Goal: Task Accomplishment & Management: Manage account settings

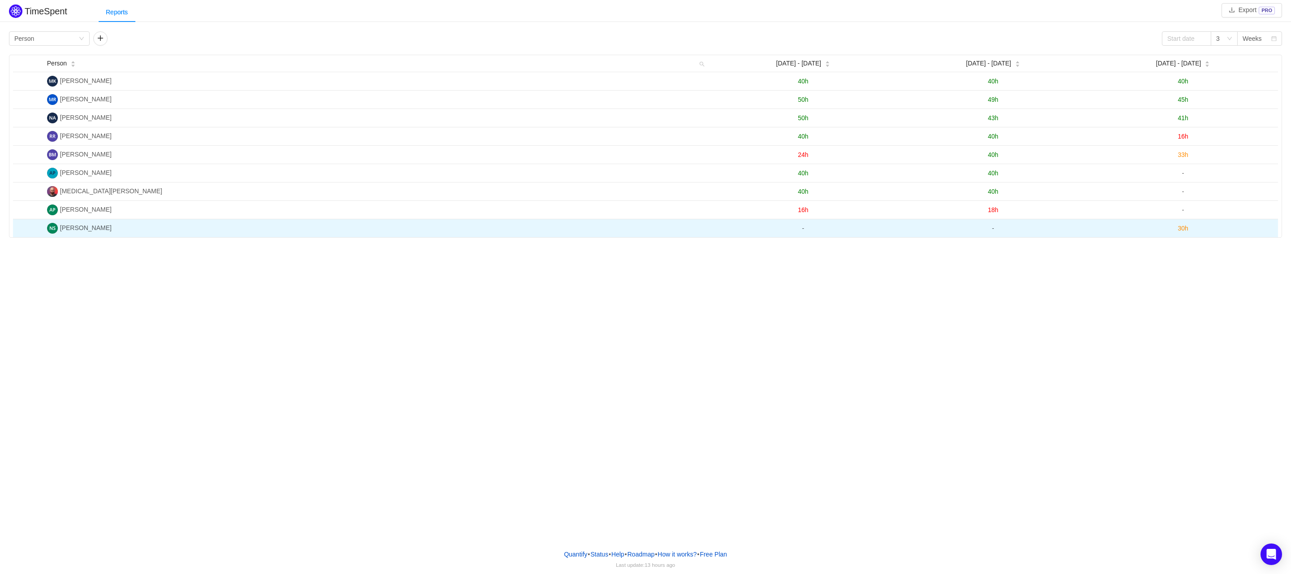
click at [1181, 229] on span "30h" at bounding box center [1182, 228] width 10 height 7
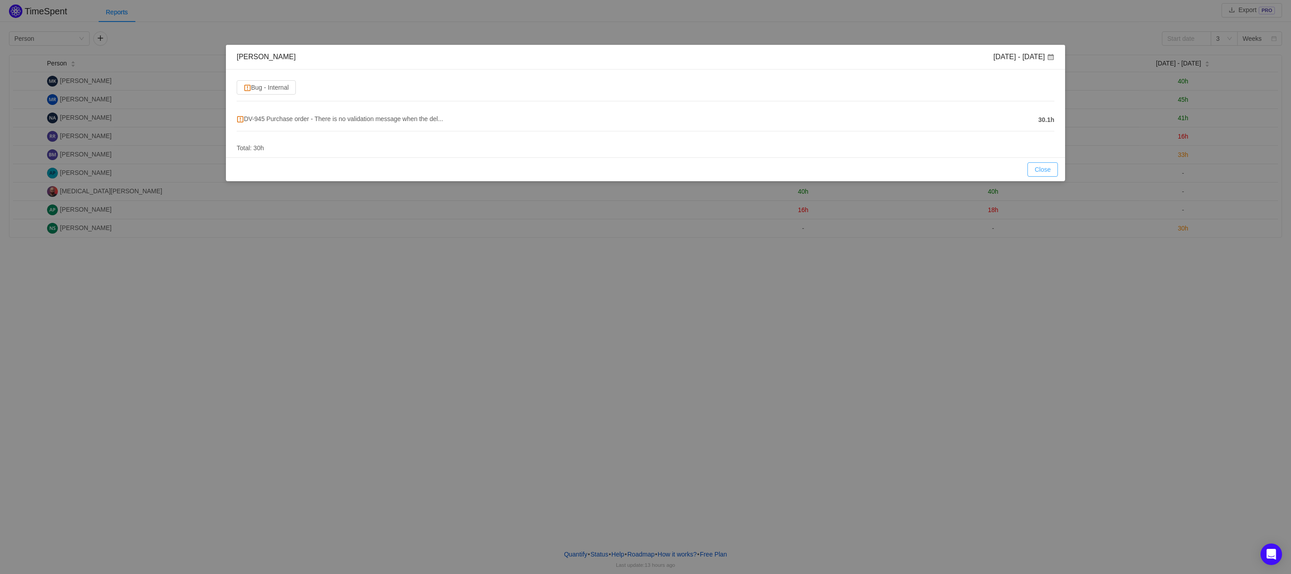
click at [1038, 166] on button "Close" at bounding box center [1042, 169] width 30 height 14
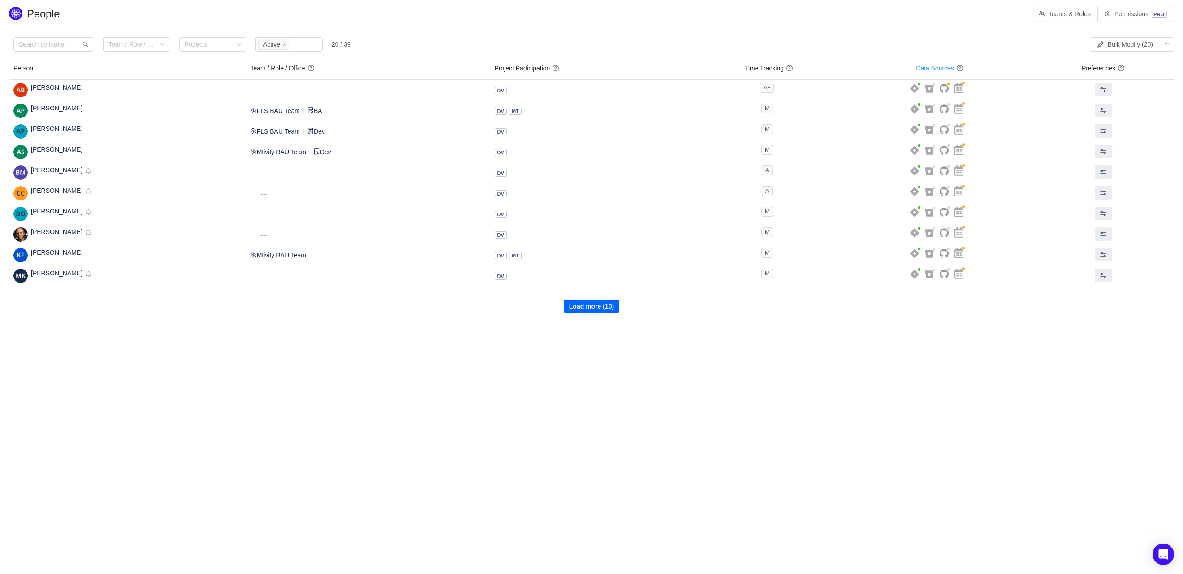
click at [607, 307] on button "Load more (10)" at bounding box center [591, 305] width 55 height 13
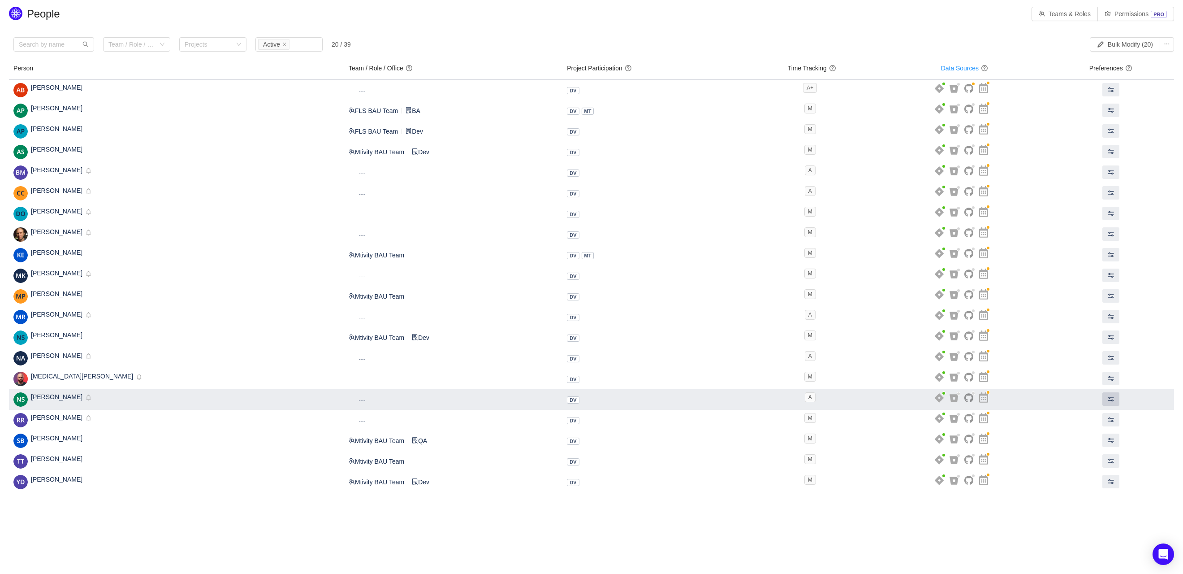
click at [1108, 395] on span at bounding box center [1111, 398] width 7 height 7
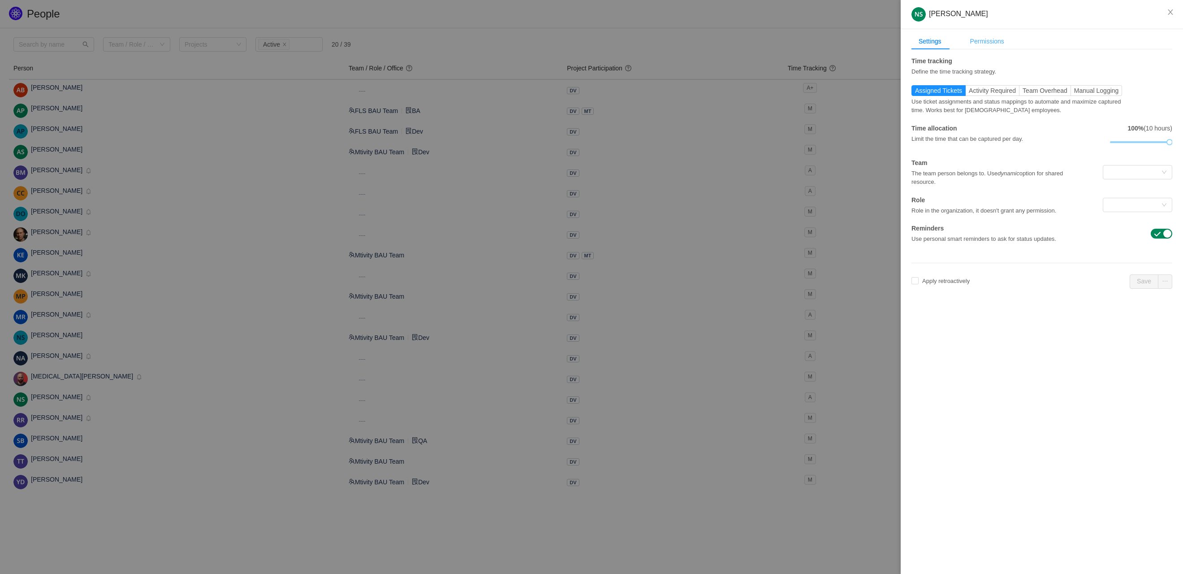
click at [995, 38] on div "Permissions" at bounding box center [987, 41] width 48 height 17
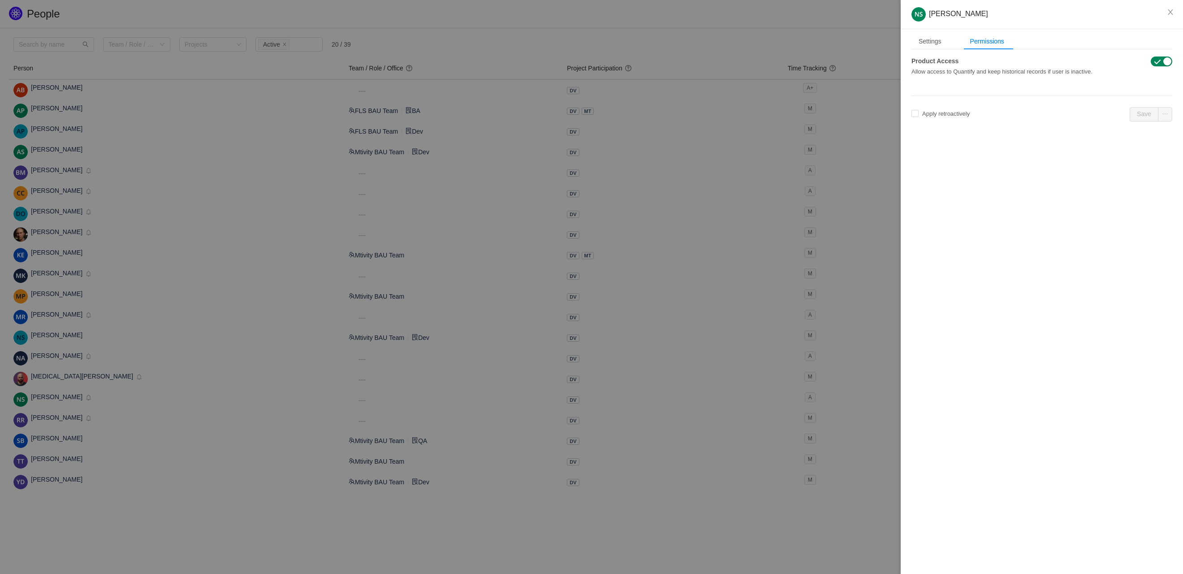
click at [899, 36] on div at bounding box center [591, 287] width 1183 height 574
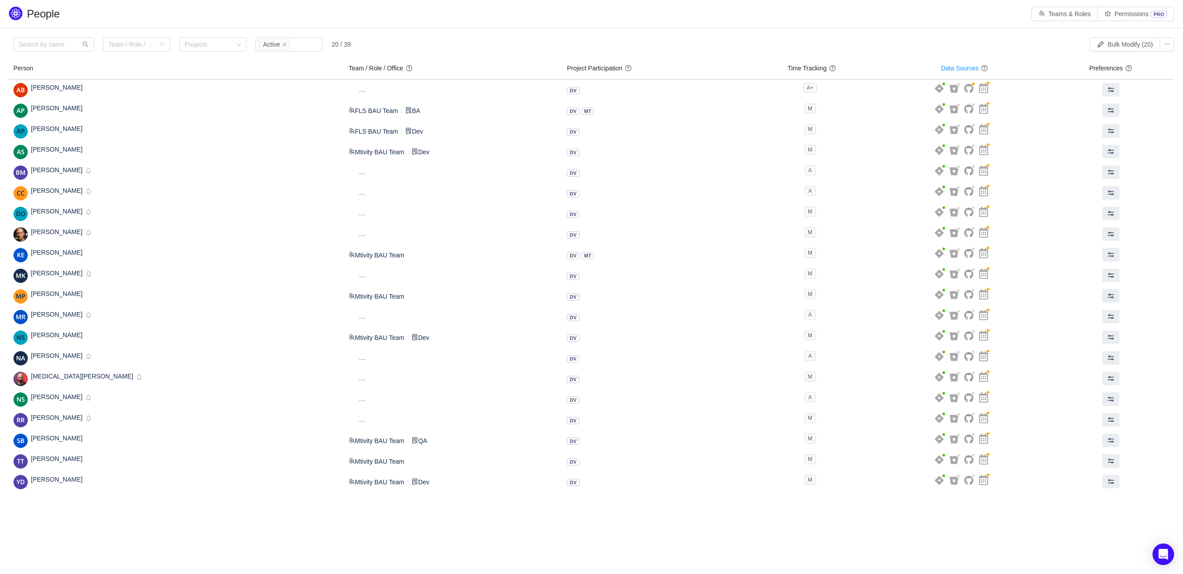
click at [1183, 45] on div at bounding box center [1183, 287] width 0 height 574
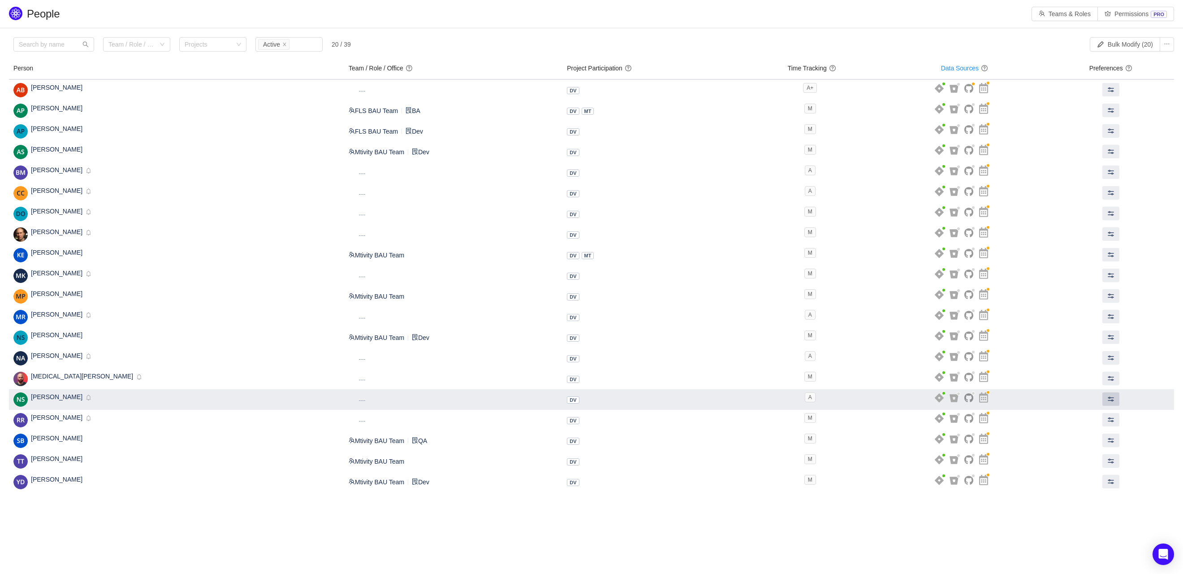
click at [1108, 401] on span at bounding box center [1111, 398] width 7 height 7
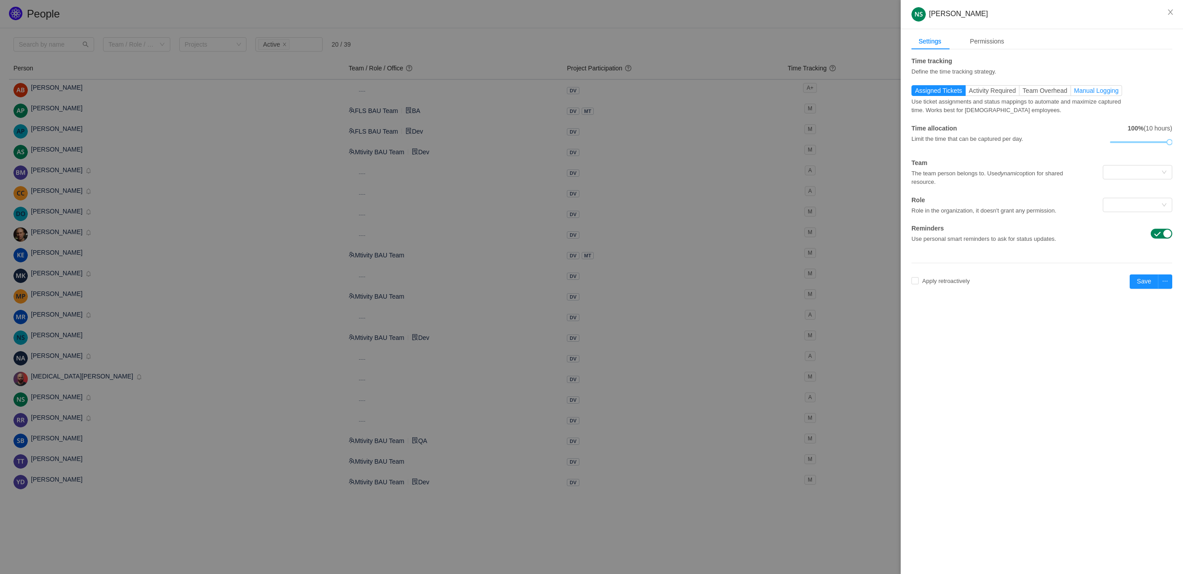
click at [1090, 88] on span "Manual Logging" at bounding box center [1096, 90] width 45 height 7
click at [1074, 93] on input "Manual Logging" at bounding box center [1074, 93] width 0 height 0
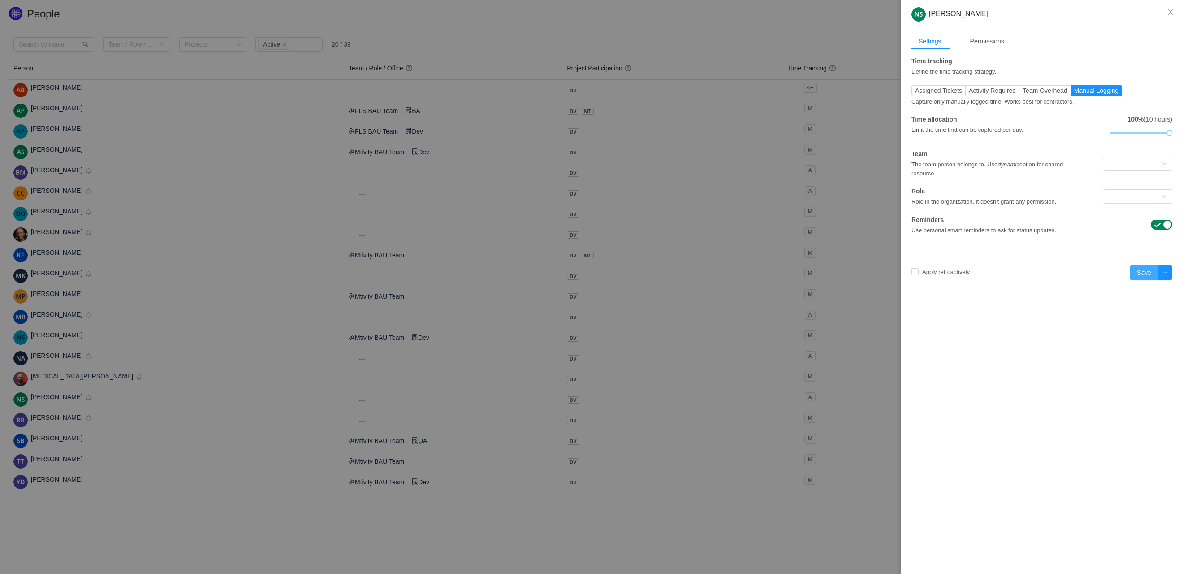
click at [1151, 277] on button "Save" at bounding box center [1144, 272] width 29 height 14
